Goal: Information Seeking & Learning: Learn about a topic

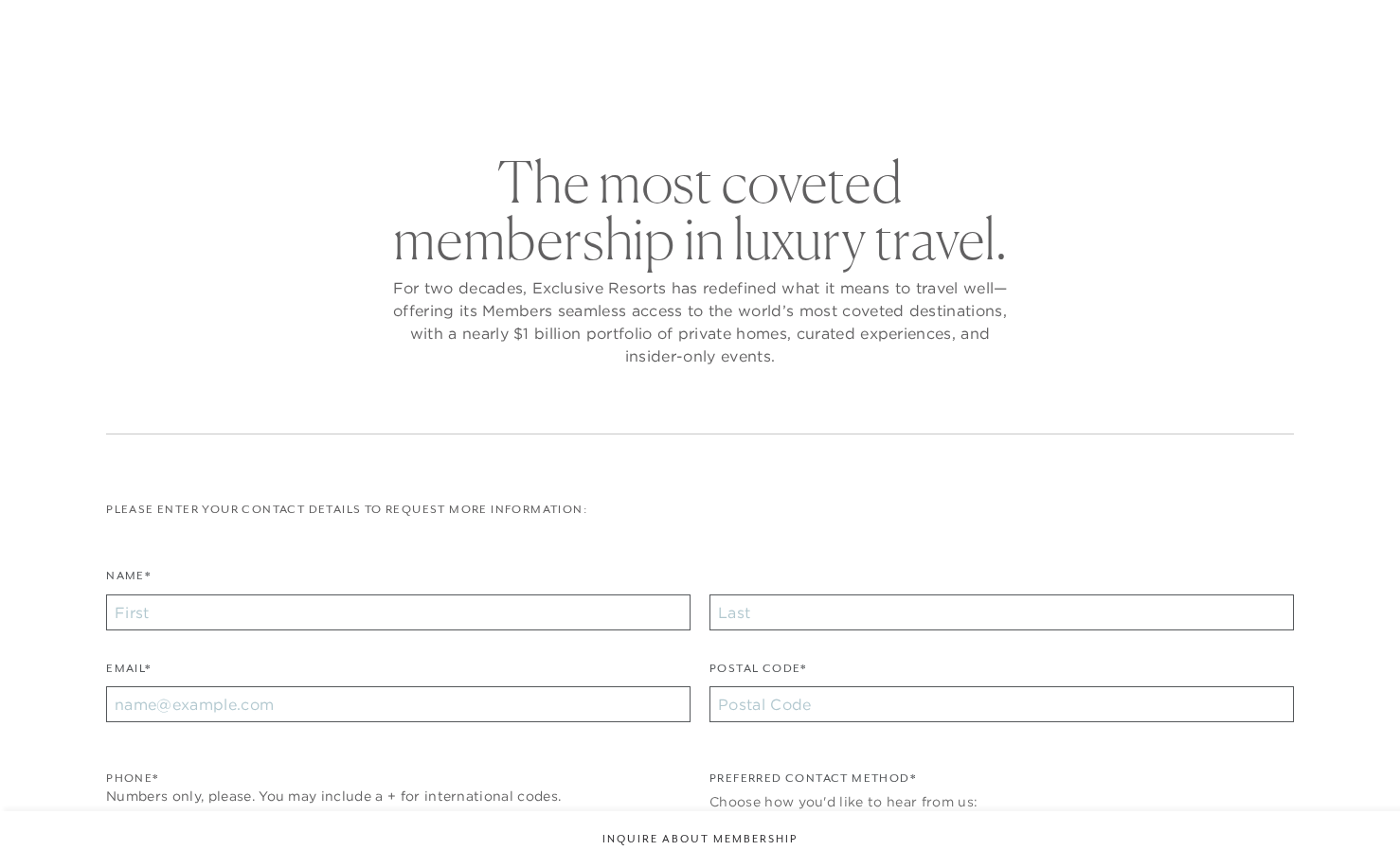
checkbox input "false"
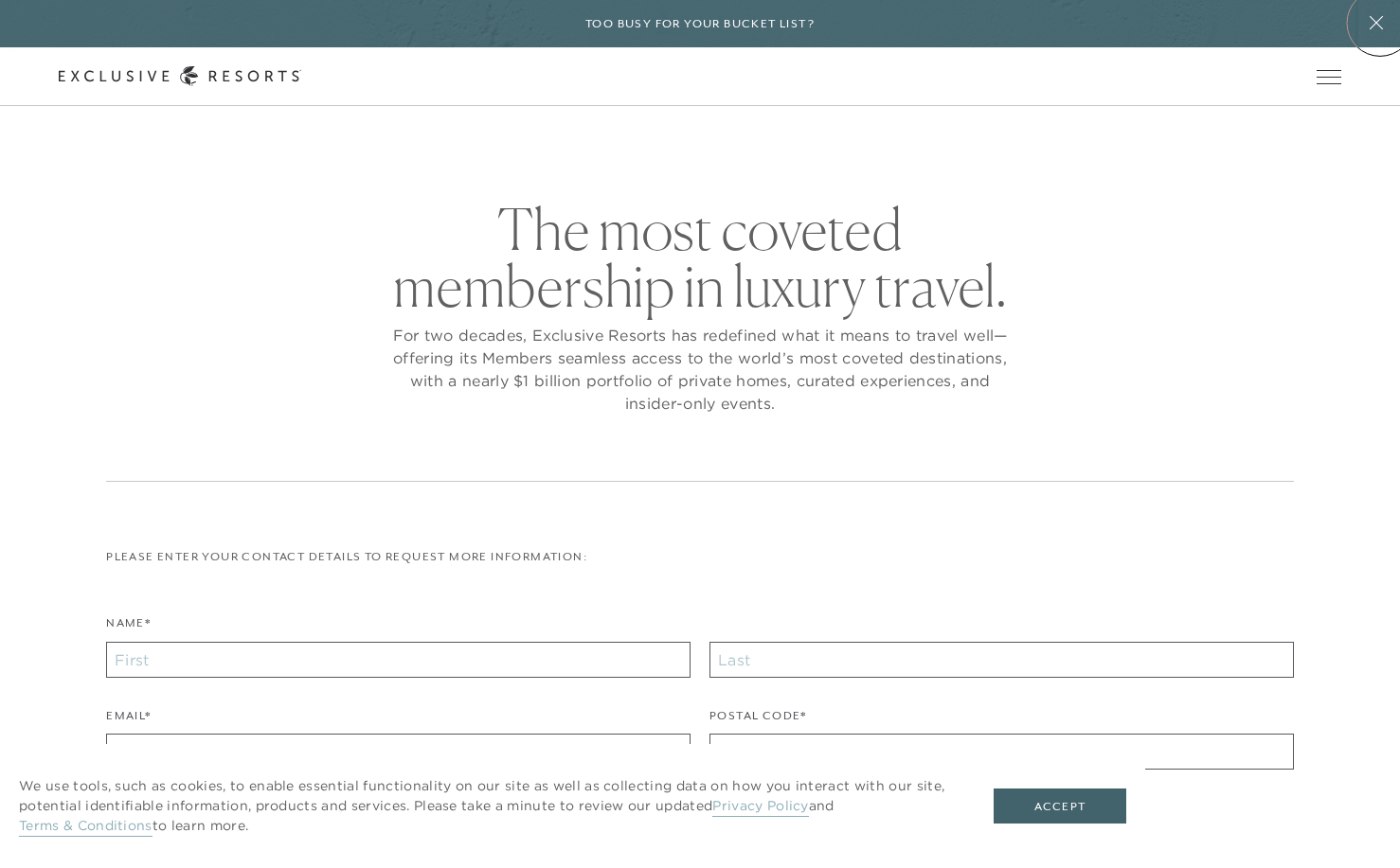
click at [1380, 23] on icon at bounding box center [1375, 22] width 36 height 15
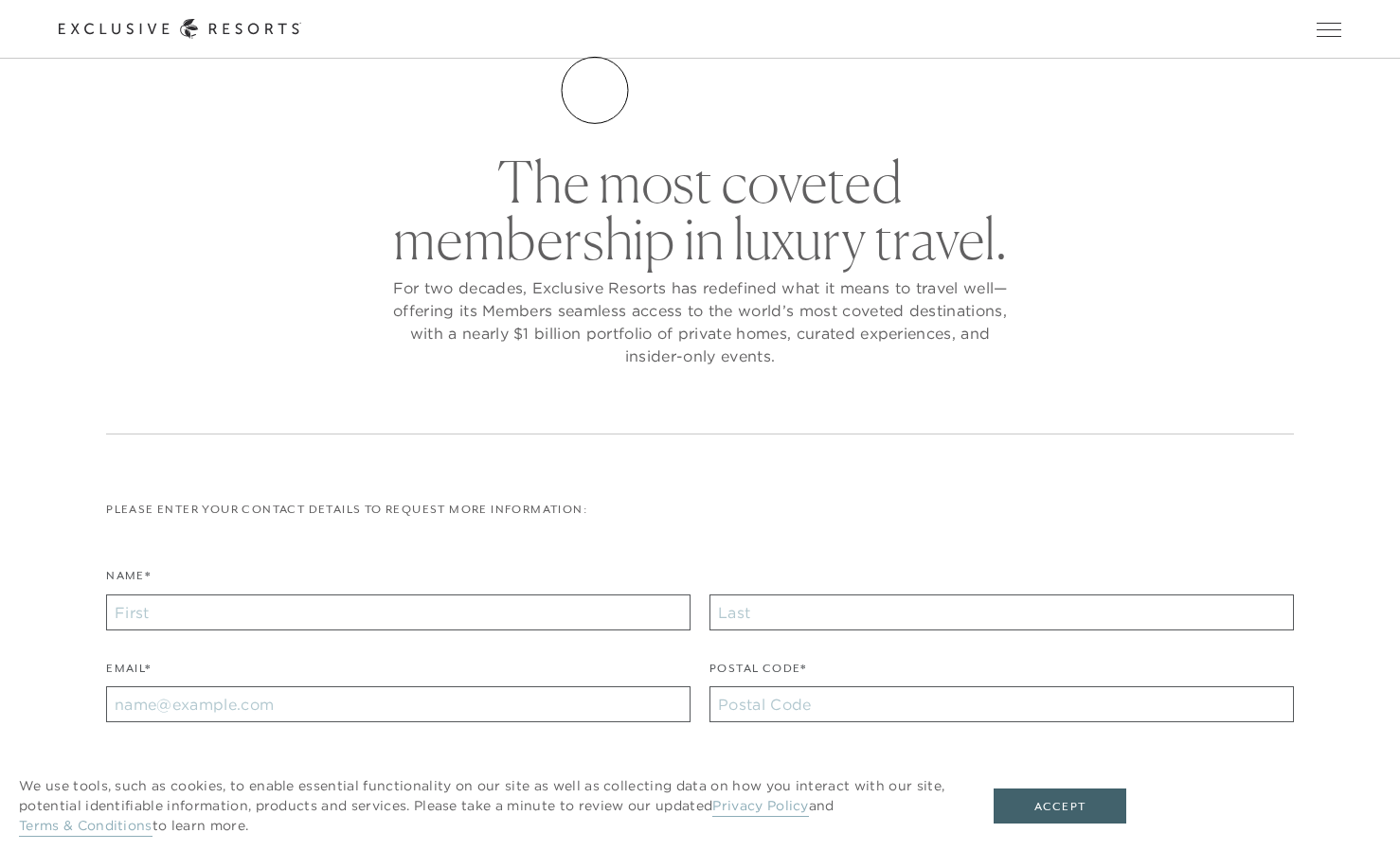
click at [0, 0] on link "The Collection" at bounding box center [0, 0] width 0 height 0
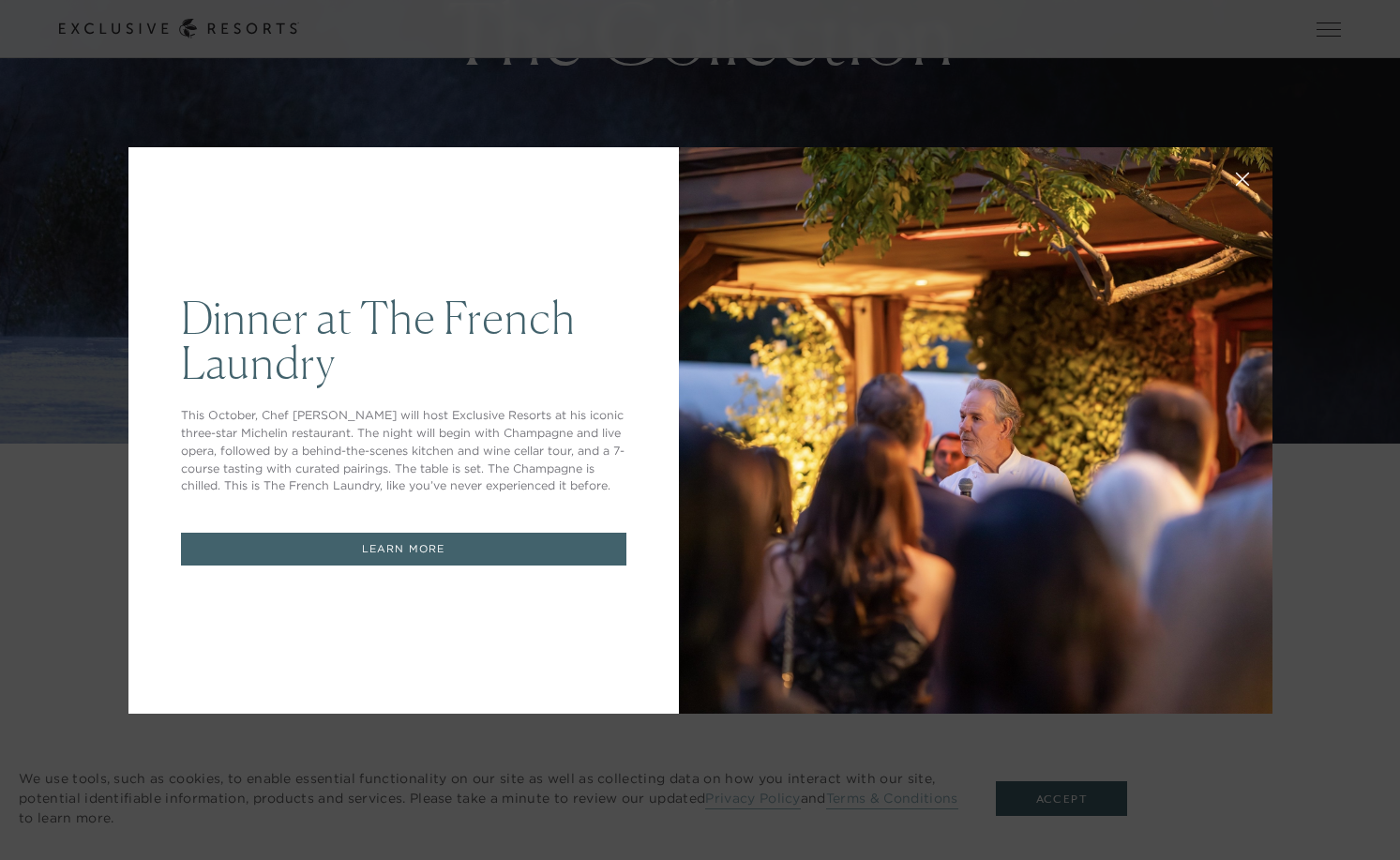
click at [1230, 171] on button at bounding box center [1243, 177] width 45 height 45
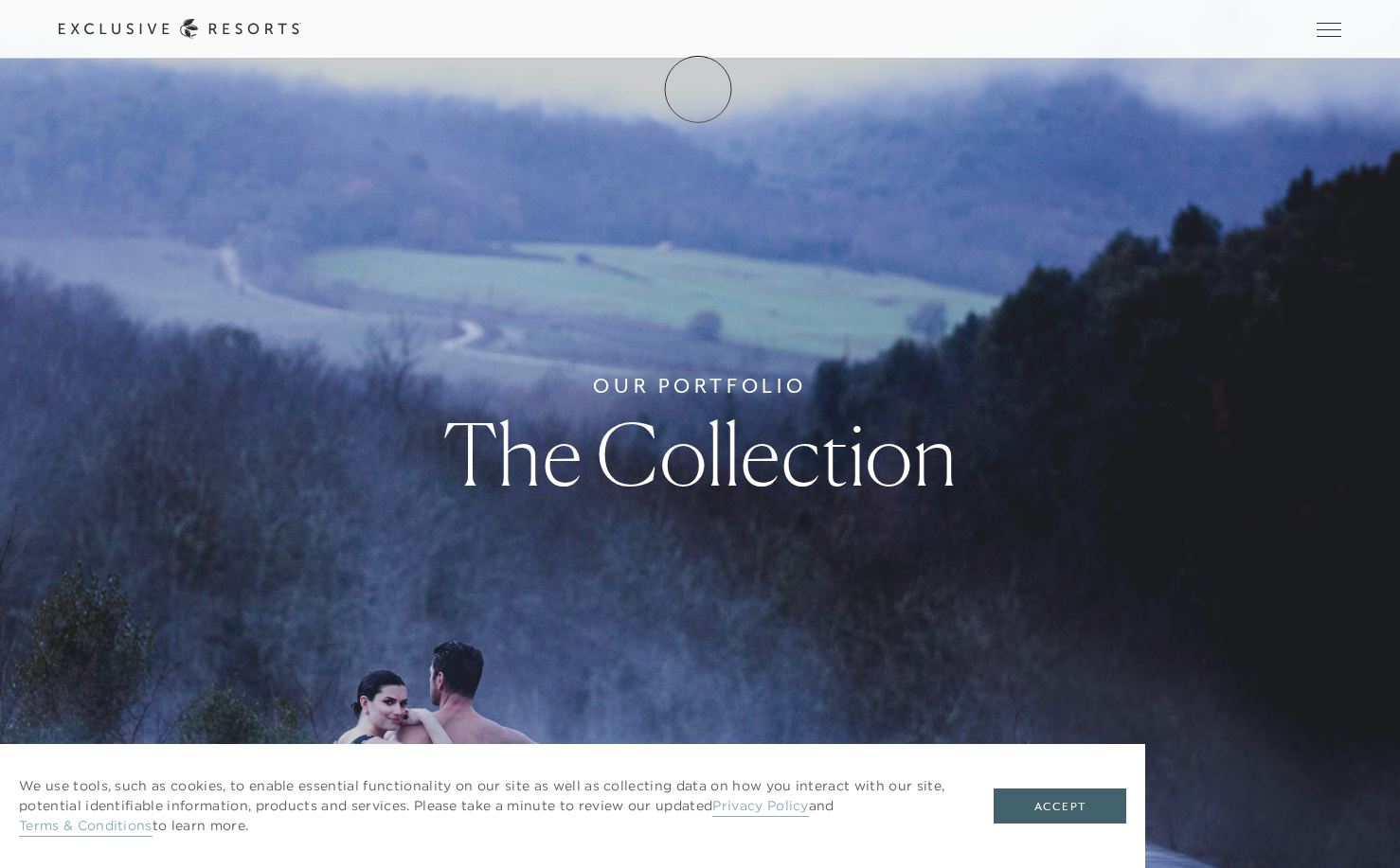
click at [0, 0] on link "Membership" at bounding box center [0, 0] width 0 height 0
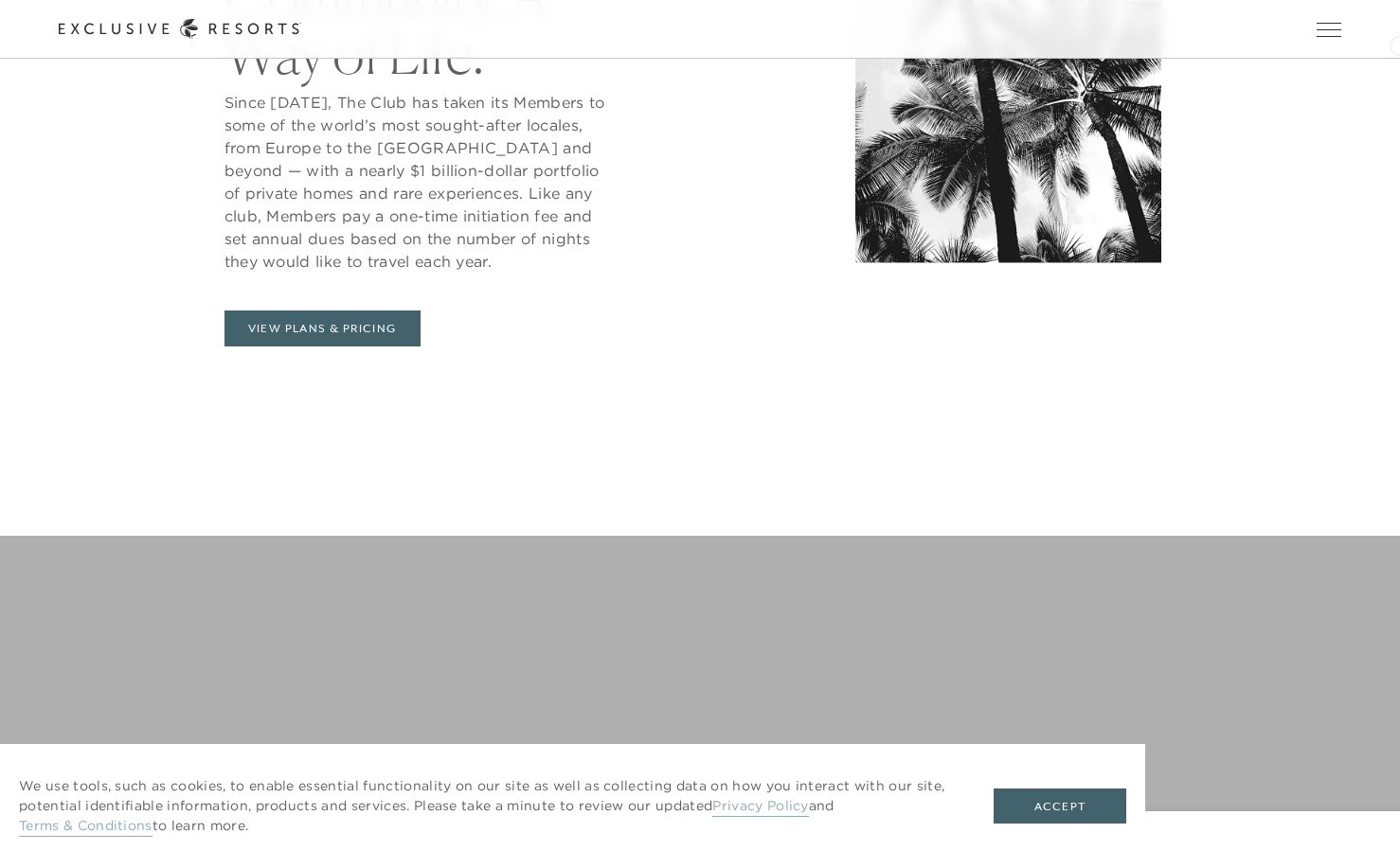
scroll to position [1067, 0]
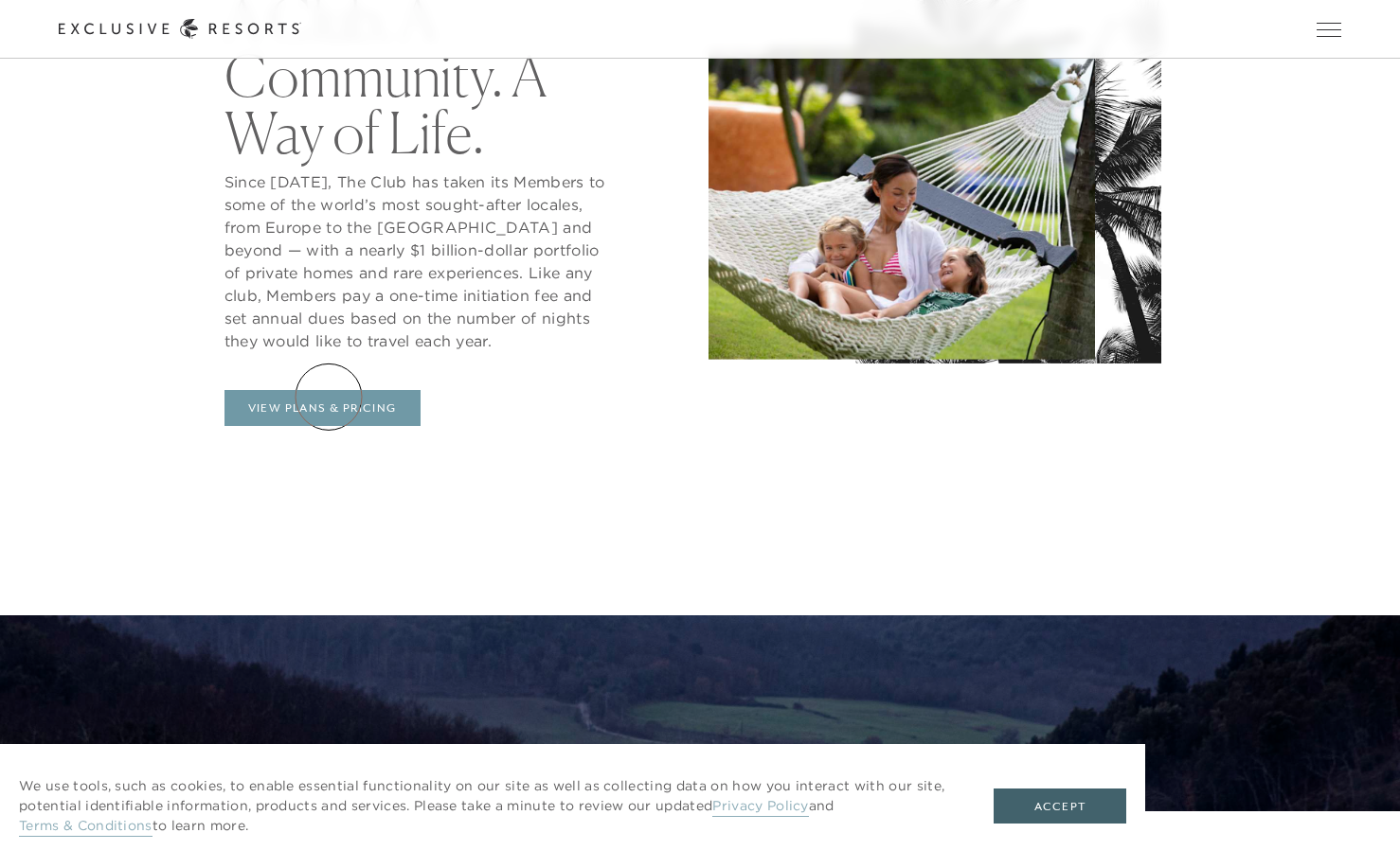
click at [328, 397] on link "View Plans & Pricing" at bounding box center [323, 408] width 196 height 36
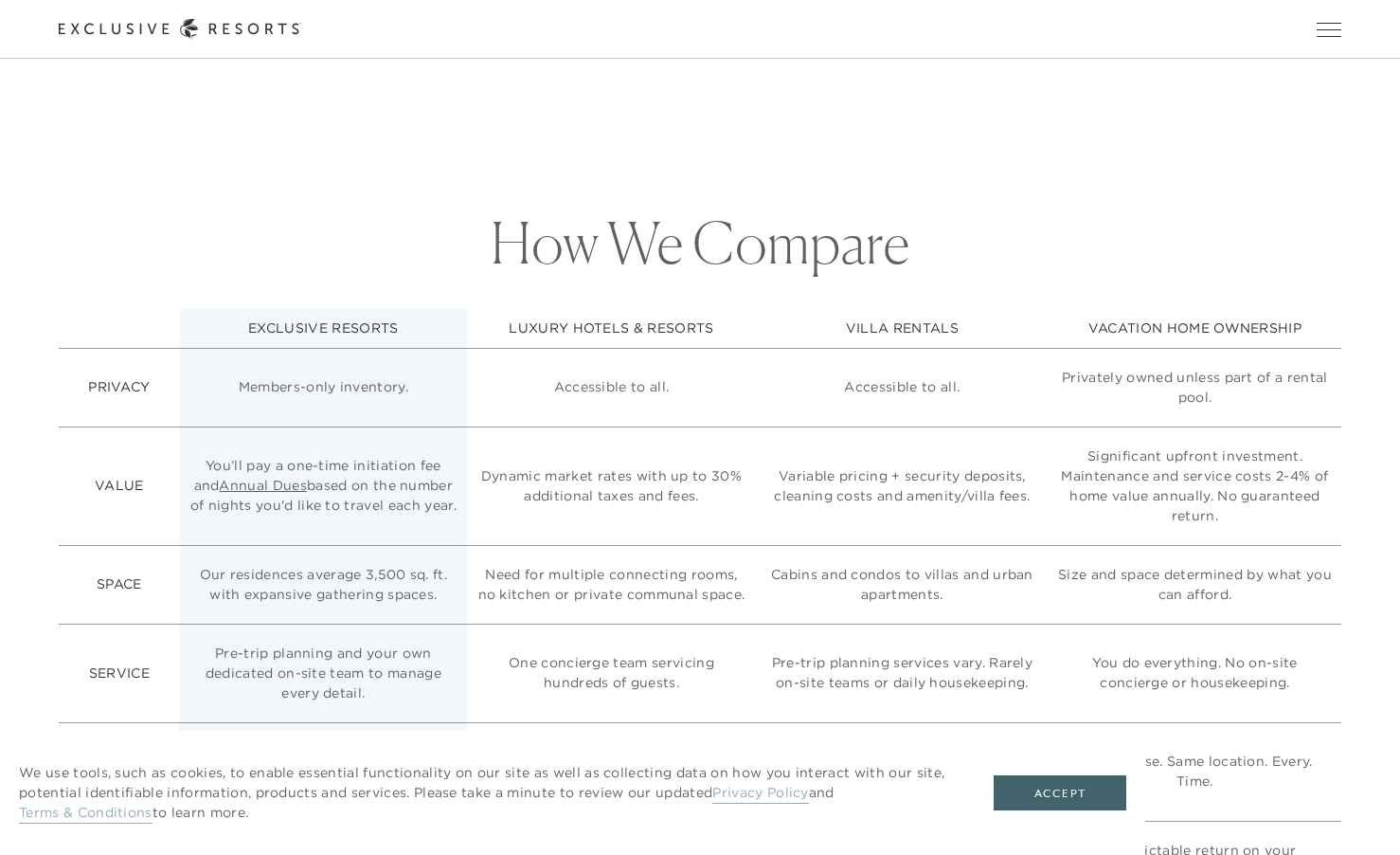
scroll to position [5085, 0]
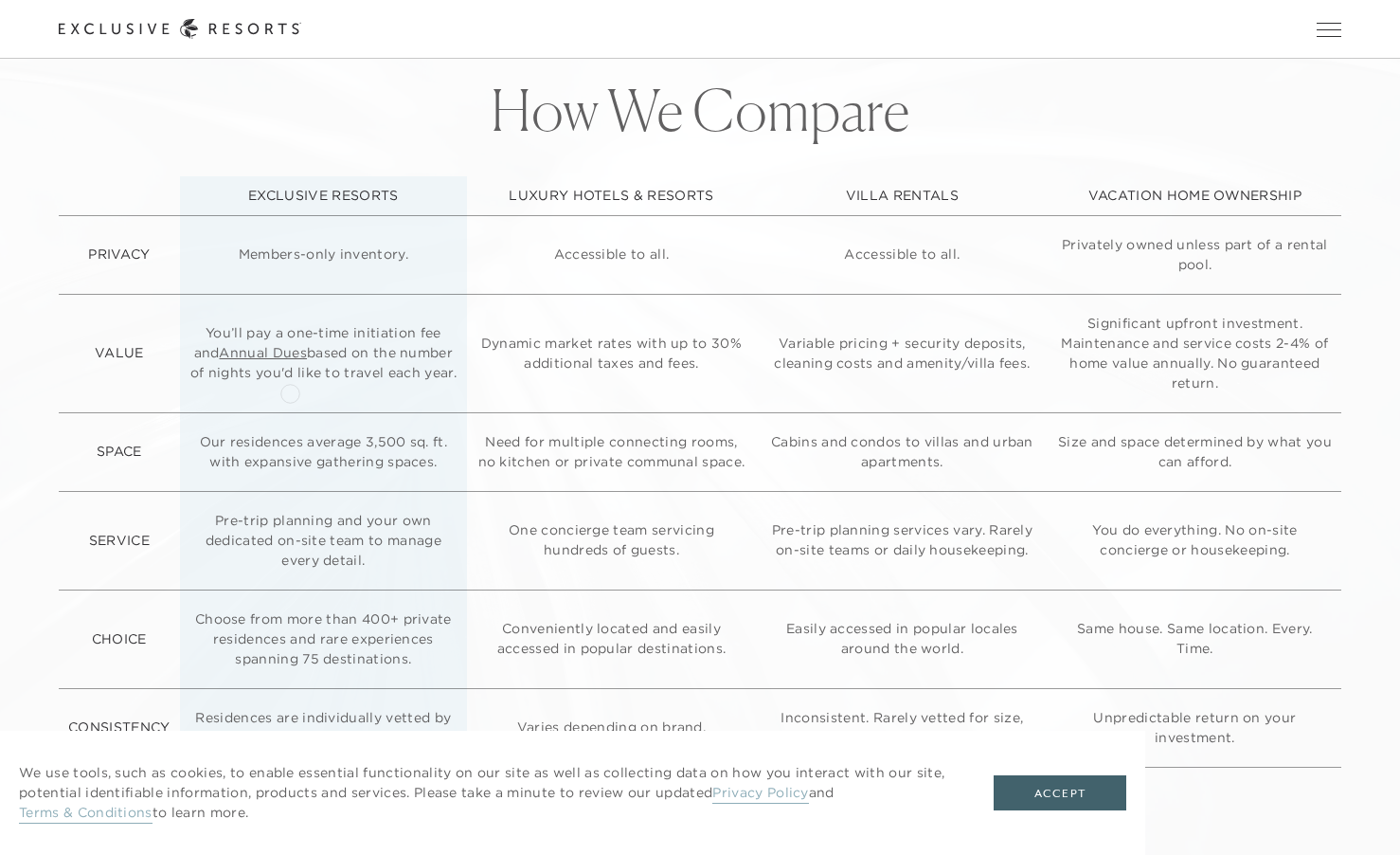
click at [289, 361] on link "Annual Dues" at bounding box center [263, 351] width 88 height 17
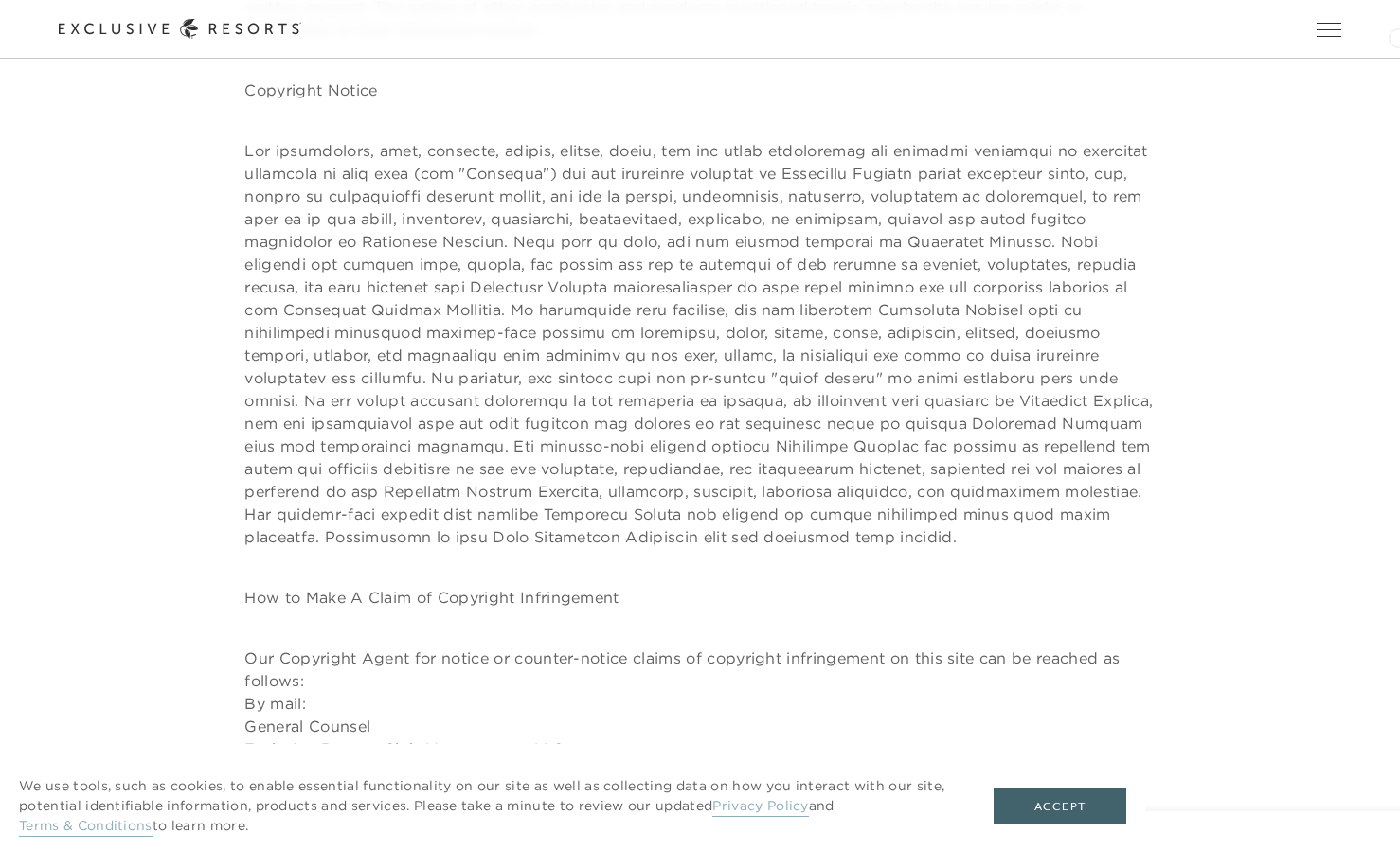
scroll to position [349, 0]
